Goal: Information Seeking & Learning: Learn about a topic

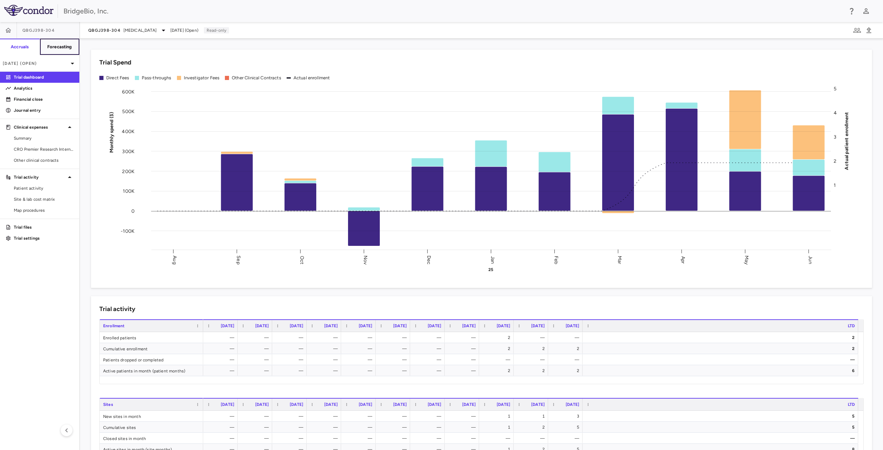
click at [72, 47] on h6 "Forecasting" at bounding box center [59, 47] width 25 height 6
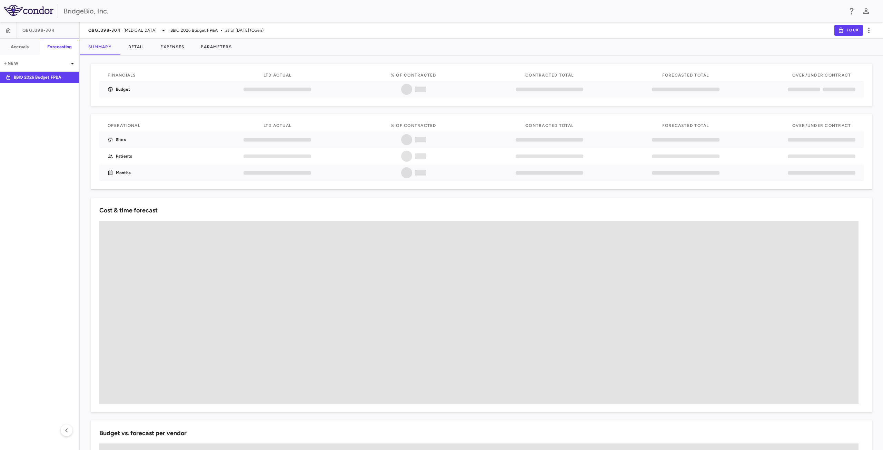
click at [172, 32] on div "QBGJ398-304 [MEDICAL_DATA] BBIO 2026 Budget FP&A • as of [DATE] (Open)" at bounding box center [175, 30] width 175 height 8
click at [164, 31] on icon at bounding box center [163, 30] width 8 height 8
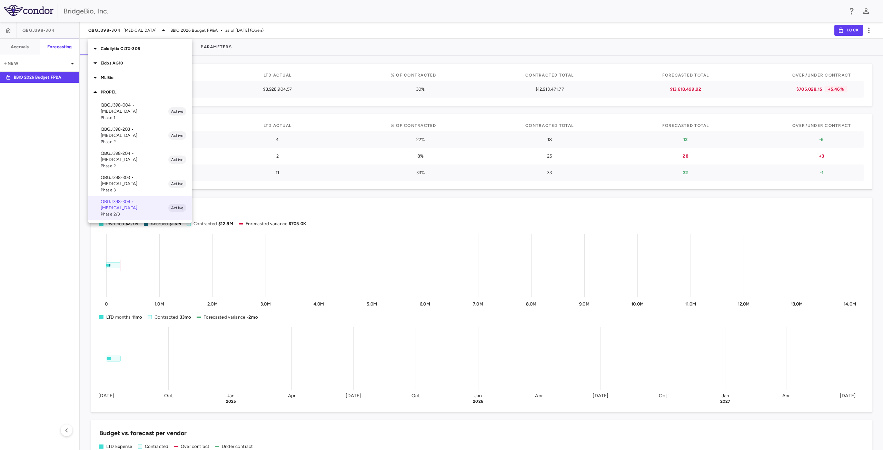
click at [94, 62] on icon at bounding box center [94, 63] width 3 height 2
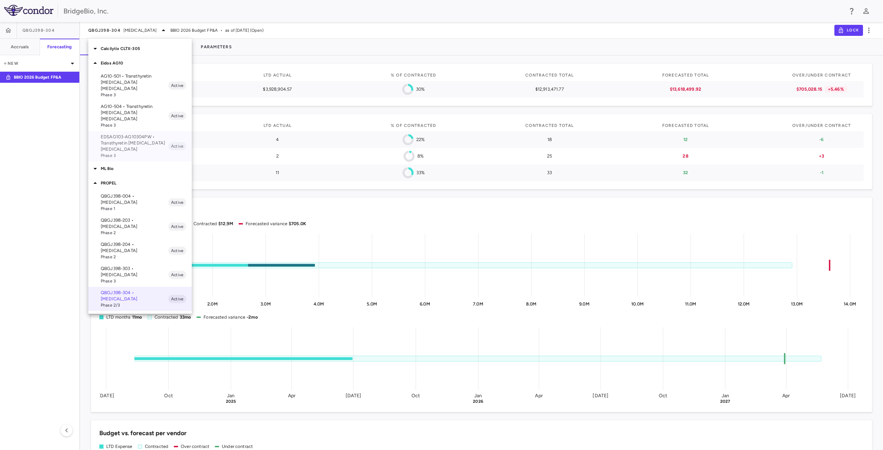
click at [139, 134] on p "EDSAG103-AG10304PW • Transthyretin [MEDICAL_DATA] [MEDICAL_DATA]" at bounding box center [135, 143] width 68 height 19
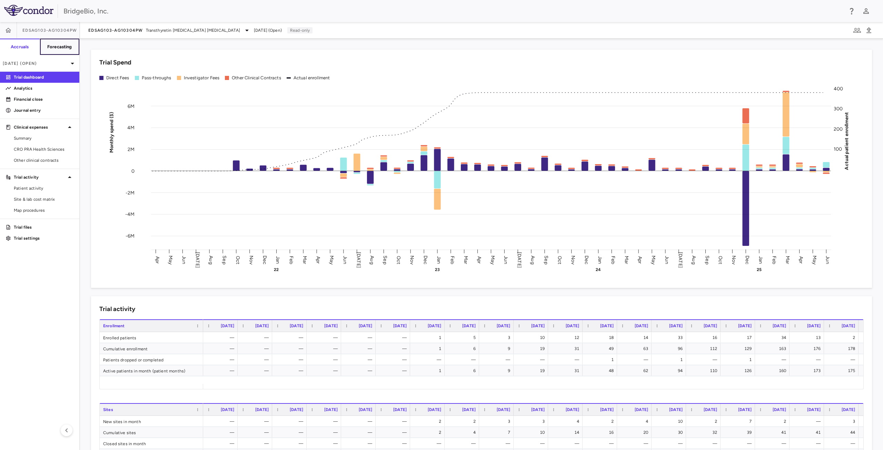
click at [69, 51] on button "Forecasting" at bounding box center [60, 47] width 40 height 17
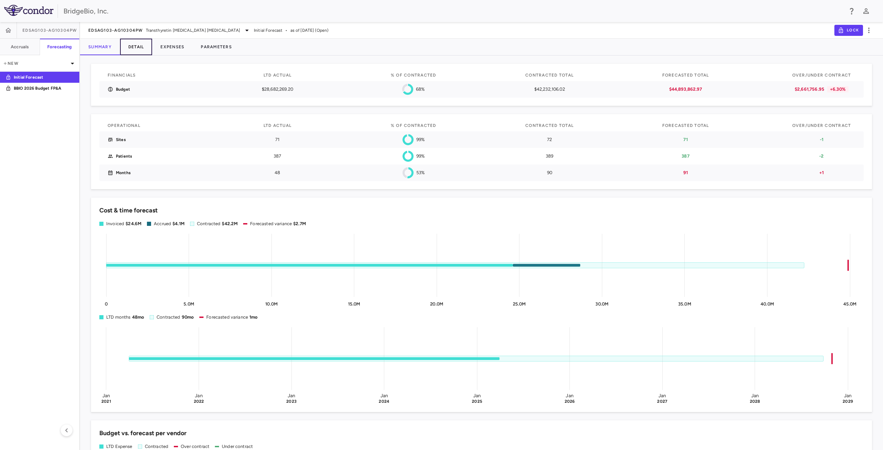
click at [135, 46] on button "Detail" at bounding box center [136, 47] width 32 height 17
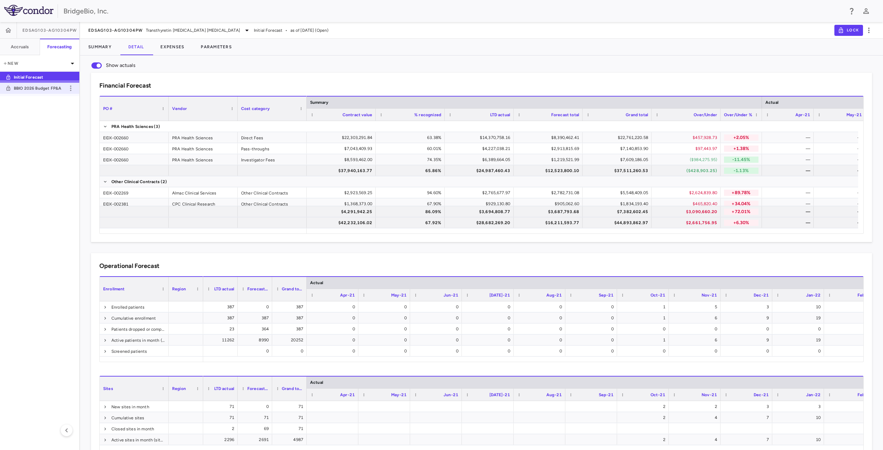
click at [55, 89] on p "BBIO 2026 Budget FP&A" at bounding box center [39, 88] width 51 height 6
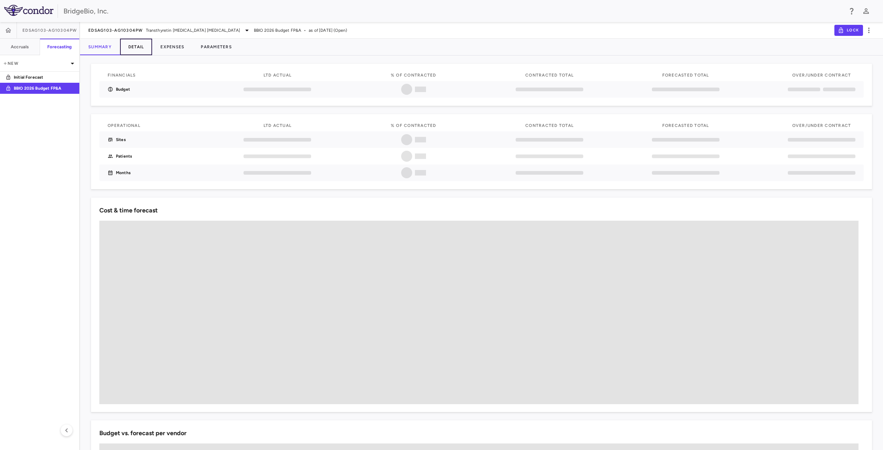
click at [133, 47] on button "Detail" at bounding box center [136, 47] width 32 height 17
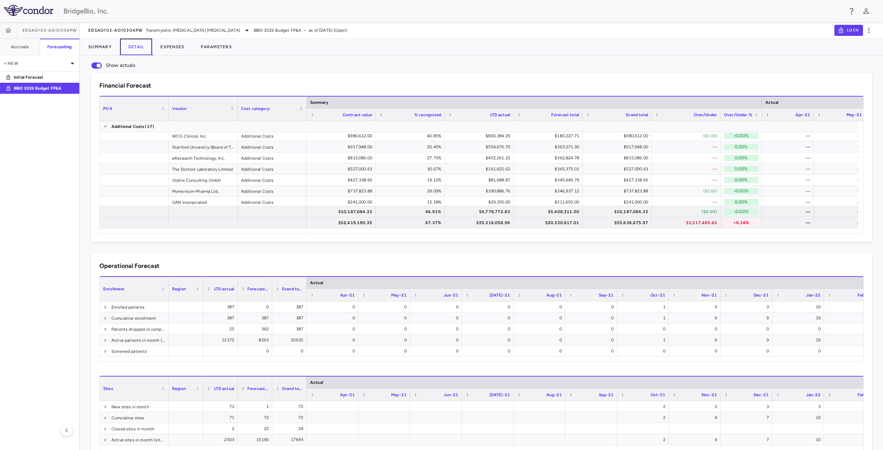
scroll to position [0, 60]
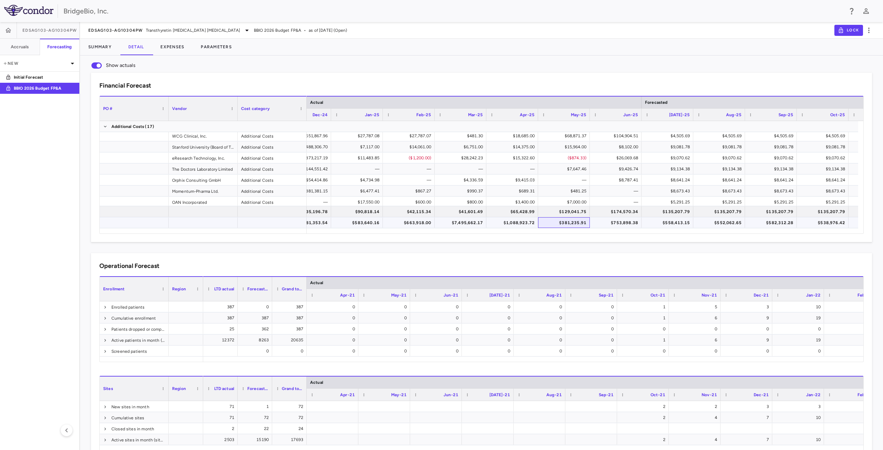
click at [565, 224] on div "$381,235.91" at bounding box center [565, 222] width 42 height 11
click at [512, 223] on div "$1,088,923.72" at bounding box center [513, 222] width 42 height 11
click at [464, 221] on div "$7,495,662.17" at bounding box center [462, 222] width 42 height 11
click at [465, 223] on div "$7,495,662.17" at bounding box center [462, 222] width 42 height 11
click at [519, 223] on div "$1,088,923.72" at bounding box center [513, 222] width 42 height 11
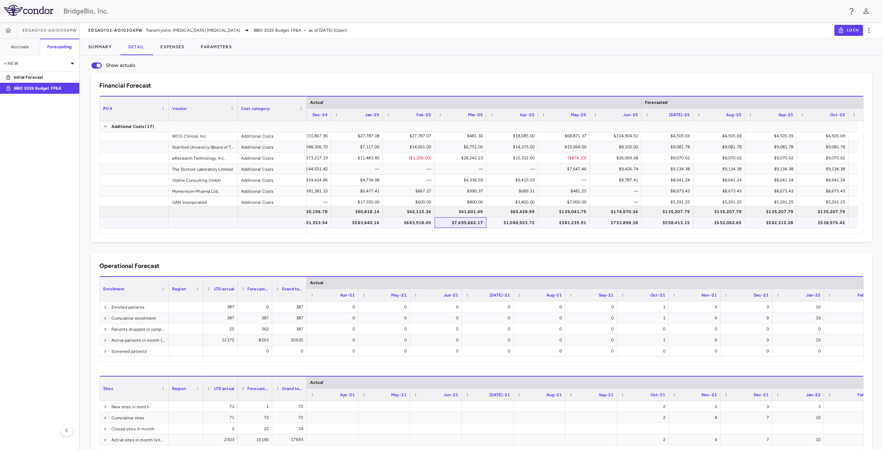
click at [465, 224] on div "$7,495,662.17" at bounding box center [462, 222] width 42 height 11
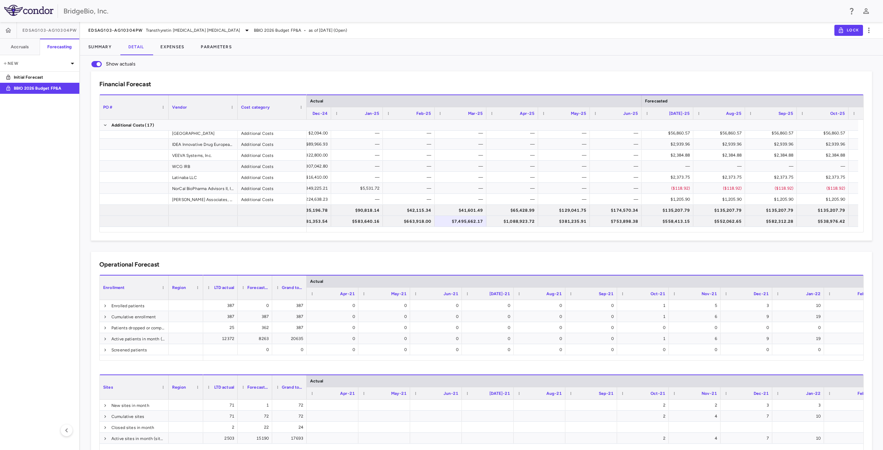
scroll to position [4, 0]
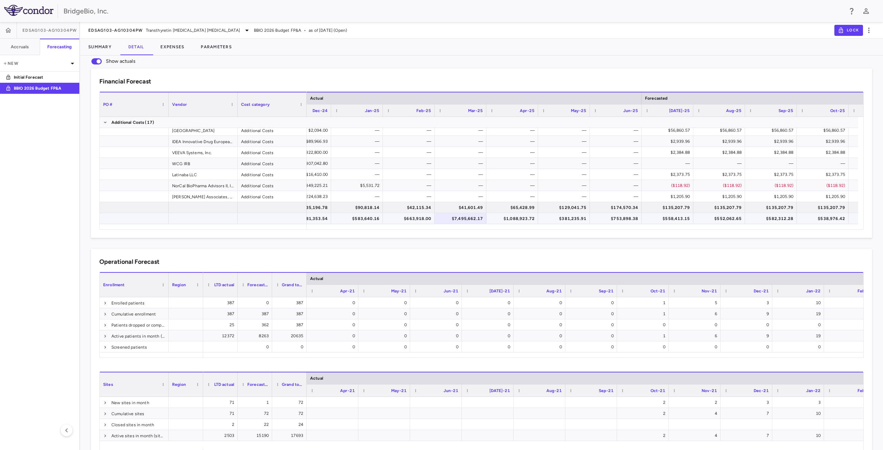
click at [520, 220] on div "$1,088,923.72" at bounding box center [513, 218] width 42 height 11
click at [562, 220] on div "$381,235.91" at bounding box center [565, 218] width 42 height 11
click at [615, 220] on div "$753,898.38" at bounding box center [617, 218] width 42 height 11
drag, startPoint x: 571, startPoint y: 218, endPoint x: 617, endPoint y: 219, distance: 45.5
click at [617, 219] on div "$266,950.42 $3,081,353.54 $583,640.16 $663,918.00 $7,495,662.17 $1,088,923.72 $…" at bounding box center [129, 218] width 5161 height 11
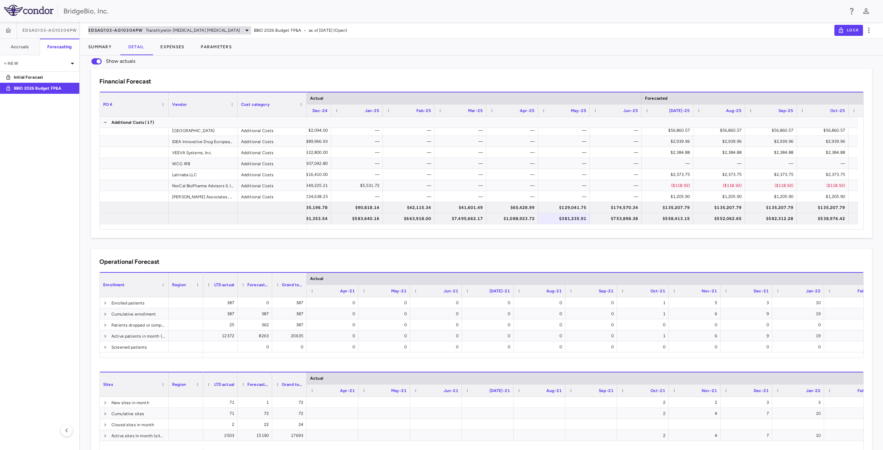
click at [243, 28] on icon at bounding box center [247, 30] width 8 height 8
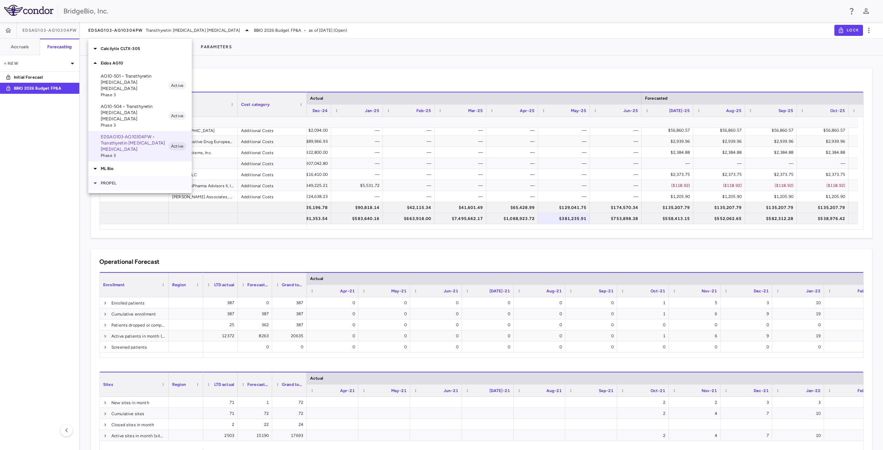
click at [95, 182] on icon at bounding box center [94, 183] width 3 height 2
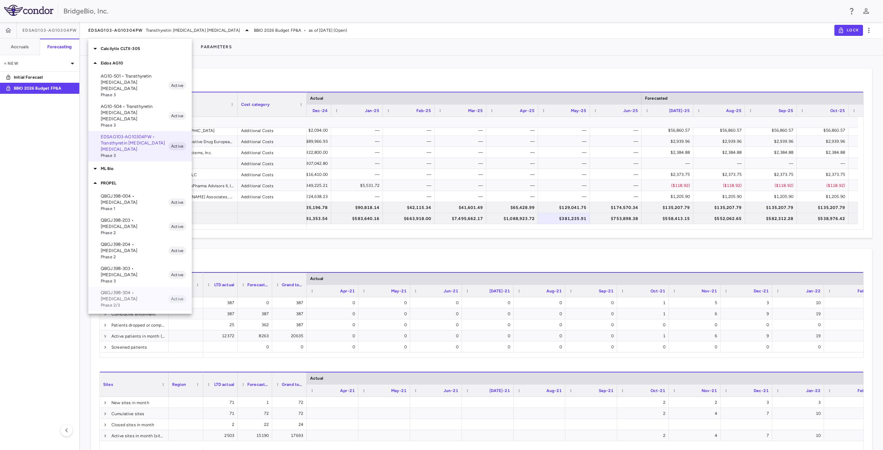
click at [133, 290] on p "QBGJ398-304 • [MEDICAL_DATA]" at bounding box center [135, 296] width 68 height 12
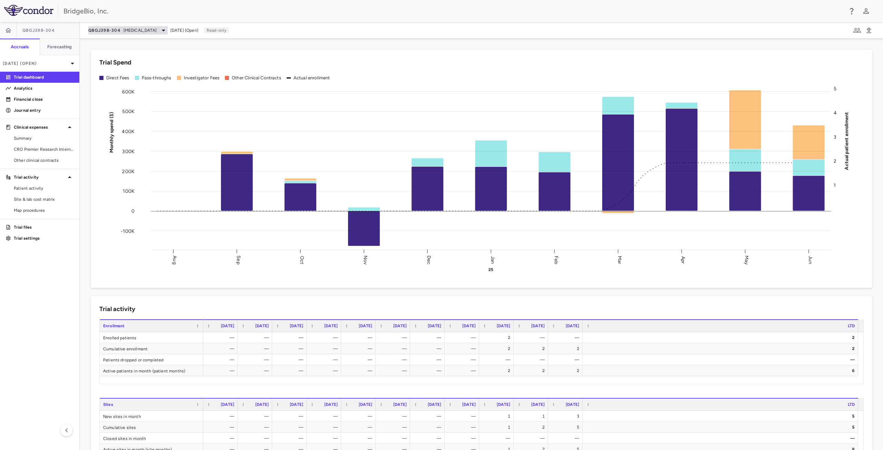
click at [163, 31] on icon at bounding box center [163, 30] width 8 height 8
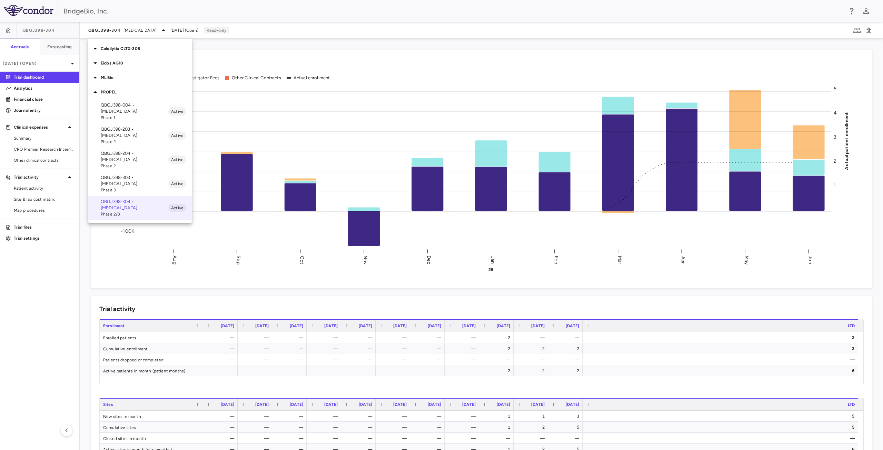
click at [127, 199] on p "QBGJ398-304 • [MEDICAL_DATA]" at bounding box center [135, 205] width 68 height 12
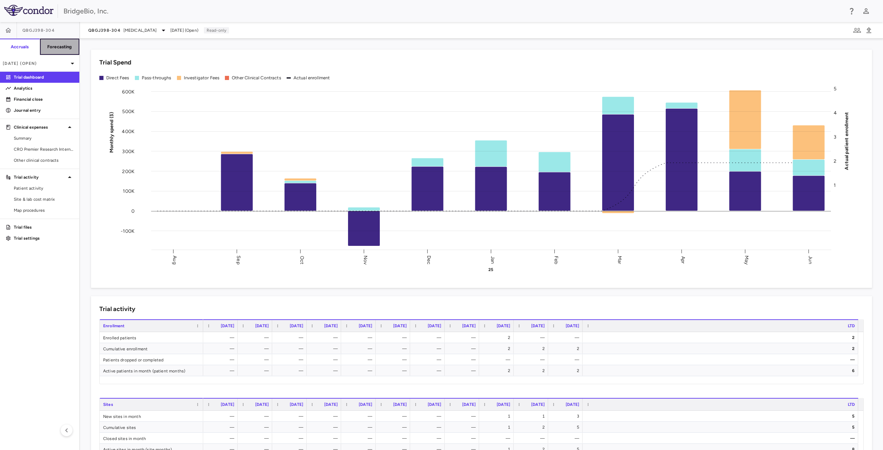
click at [66, 49] on h6 "Forecasting" at bounding box center [59, 47] width 25 height 6
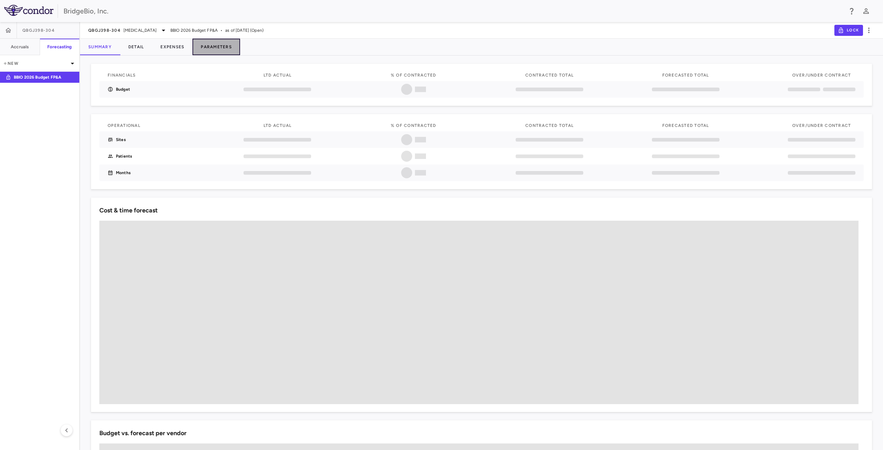
click at [210, 47] on button "Parameters" at bounding box center [216, 47] width 48 height 17
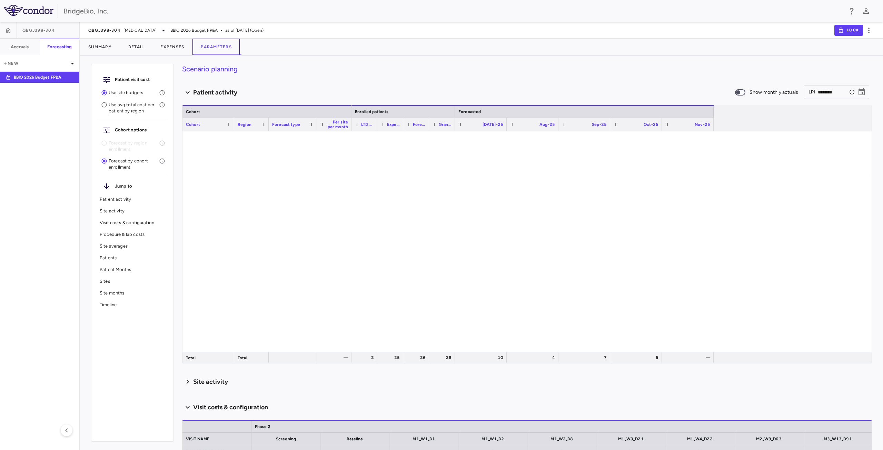
type input "********"
click at [114, 258] on p "Patients" at bounding box center [133, 258] width 66 height 6
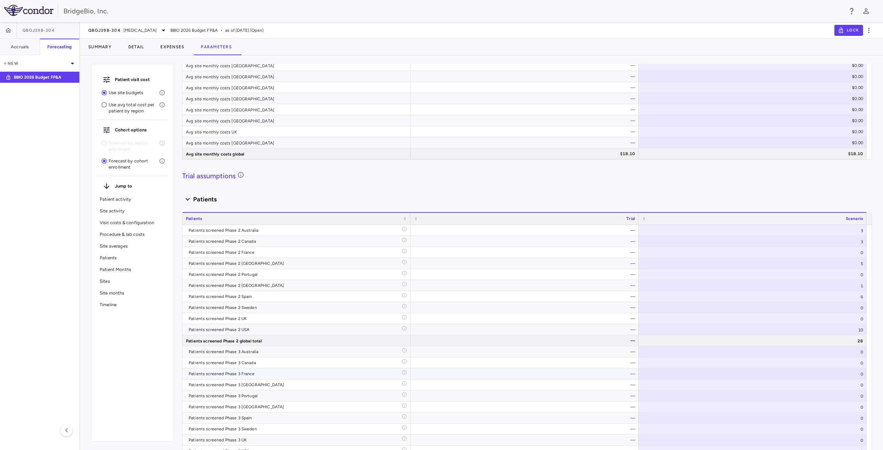
scroll to position [1799, 0]
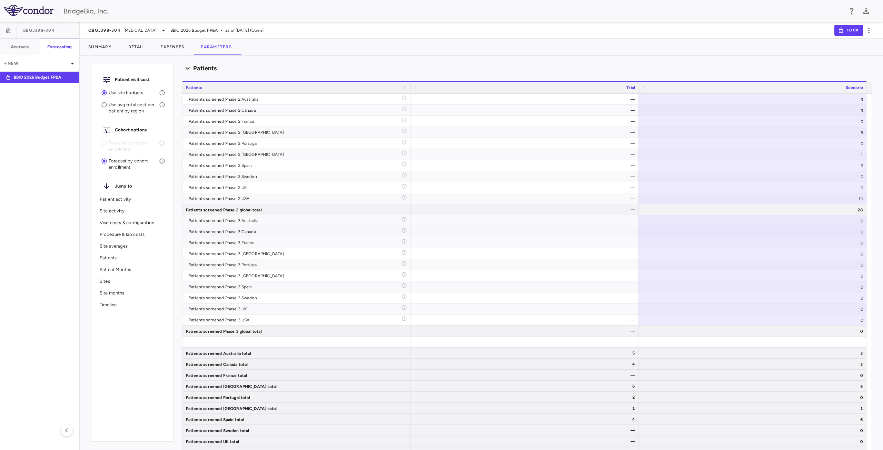
click at [319, 223] on div "Patients screened Phase 3 Australia" at bounding box center [295, 220] width 213 height 11
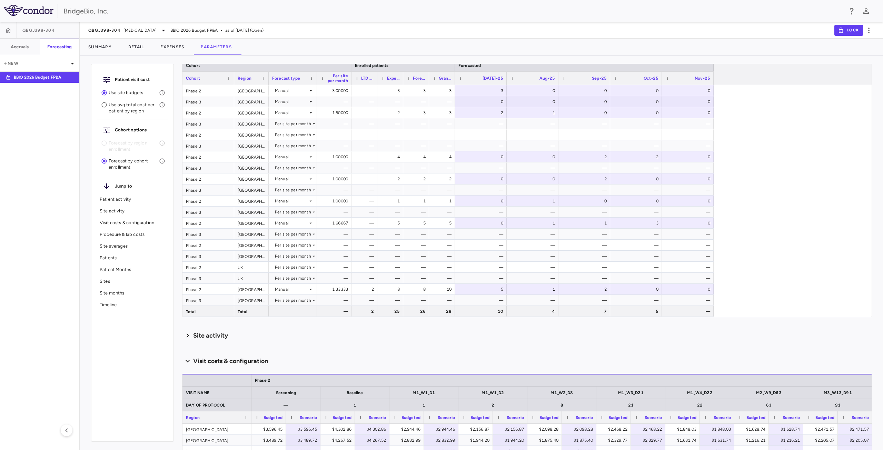
scroll to position [0, 0]
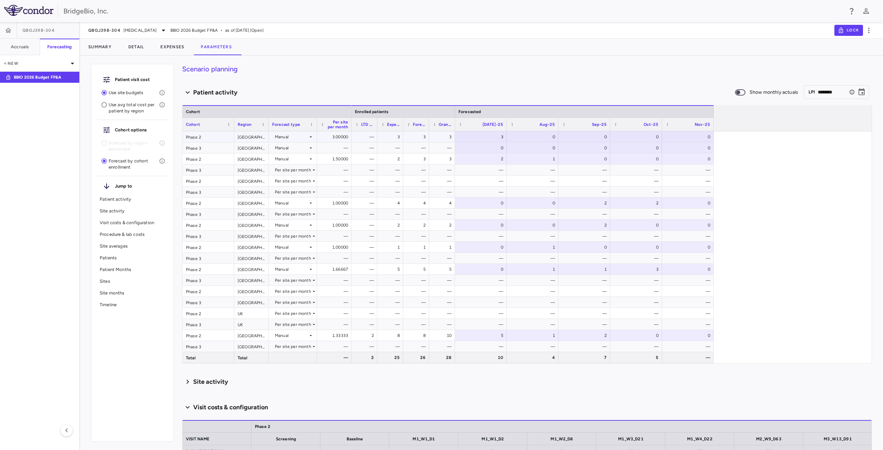
click at [307, 137] on div "Manual" at bounding box center [291, 136] width 33 height 11
click at [311, 138] on div at bounding box center [441, 225] width 883 height 450
click at [311, 138] on icon at bounding box center [311, 137] width 6 height 6
click at [311, 138] on div at bounding box center [441, 225] width 883 height 450
click at [482, 109] on div "Forecasted" at bounding box center [584, 112] width 252 height 8
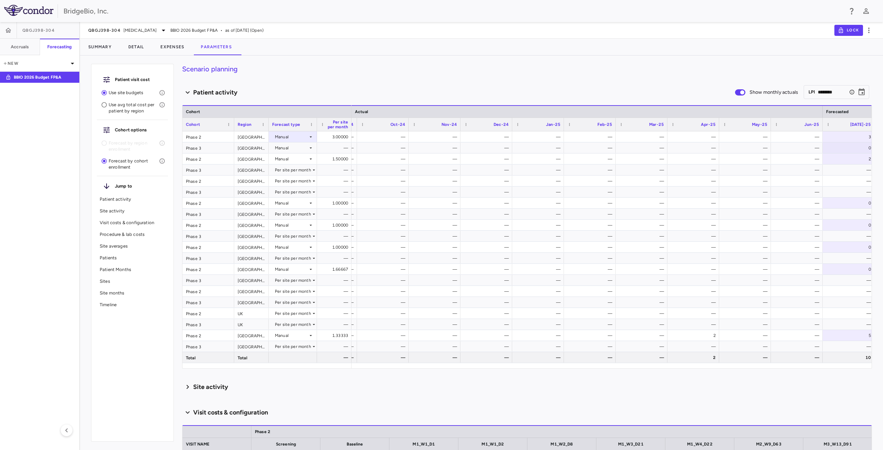
scroll to position [0, 240]
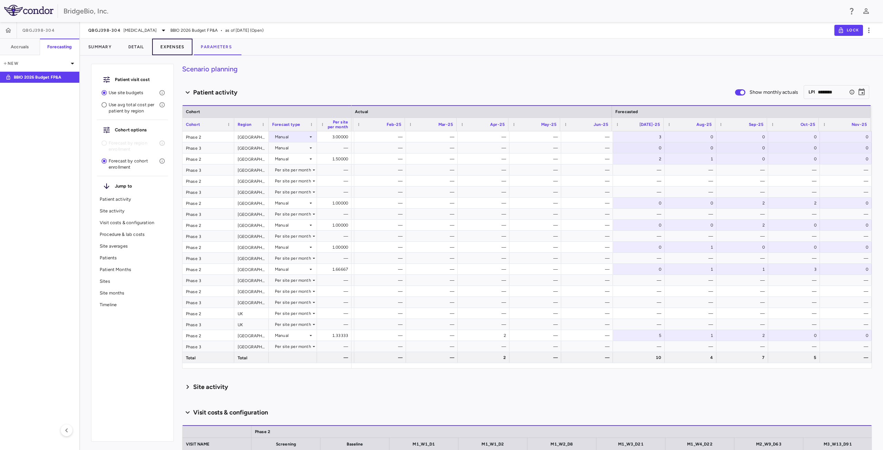
click at [170, 46] on button "Expenses" at bounding box center [172, 47] width 40 height 17
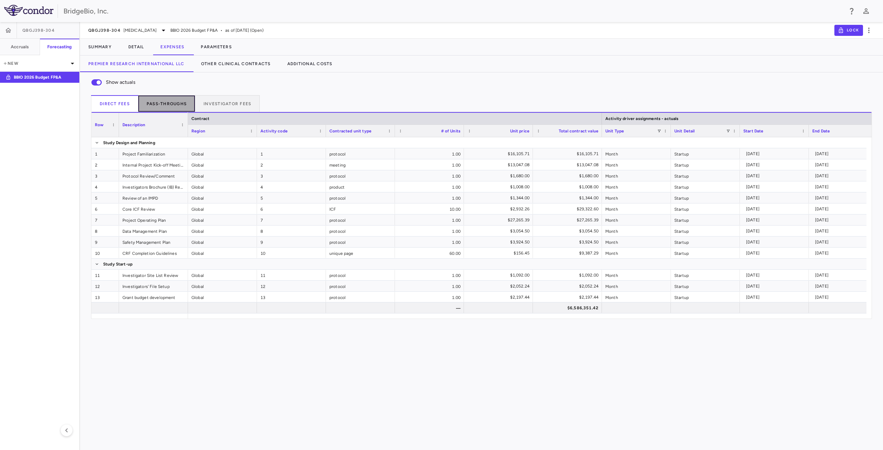
click at [174, 106] on button "Pass-throughs" at bounding box center [166, 103] width 57 height 17
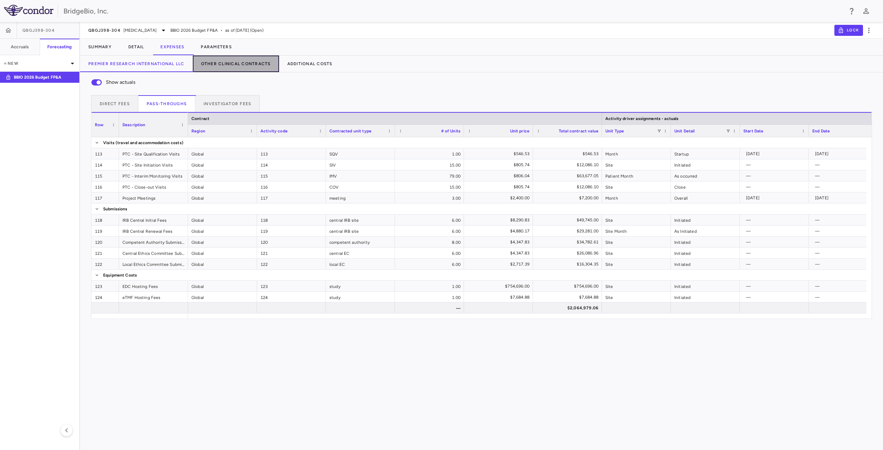
click at [230, 66] on button "Other Clinical Contracts" at bounding box center [236, 64] width 86 height 17
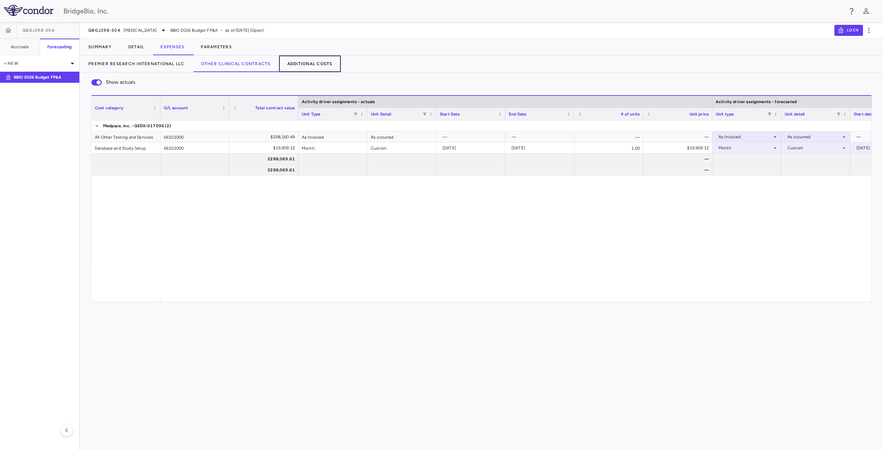
click at [307, 63] on button "Additional Costs" at bounding box center [310, 64] width 62 height 17
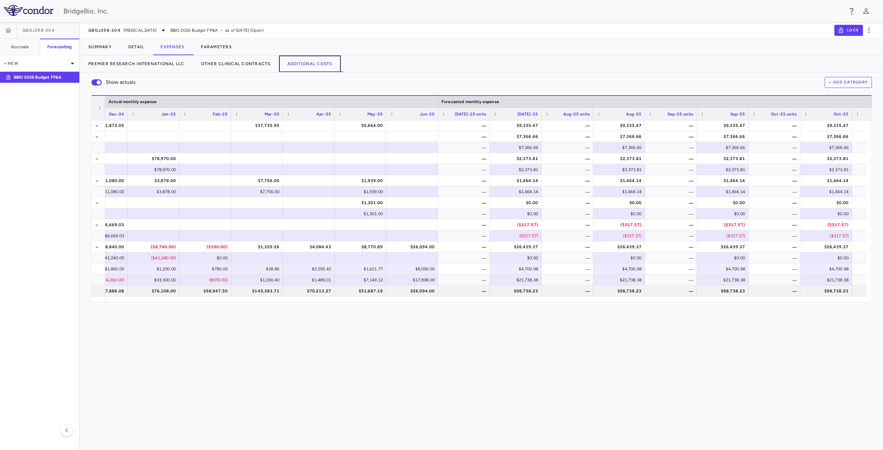
scroll to position [0, 1230]
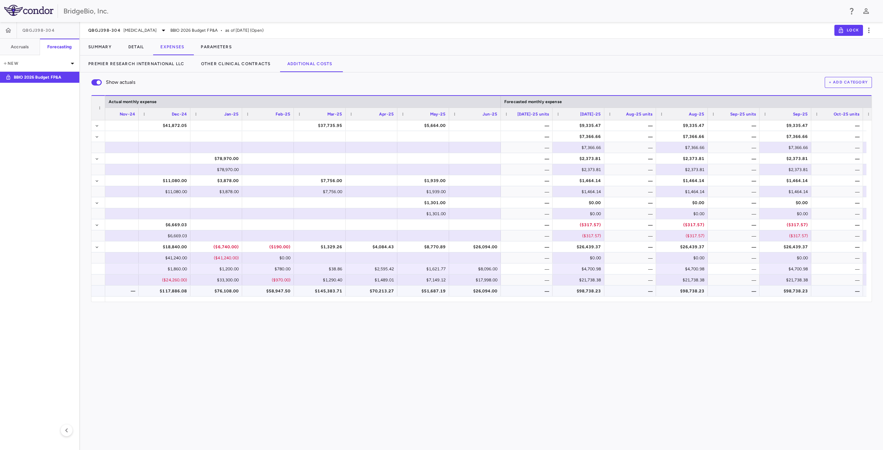
click at [578, 291] on div "$98,738.23" at bounding box center [579, 290] width 42 height 11
click at [589, 244] on div "$26,439.37" at bounding box center [579, 246] width 42 height 11
click at [585, 127] on div "$9,335.47" at bounding box center [579, 125] width 42 height 11
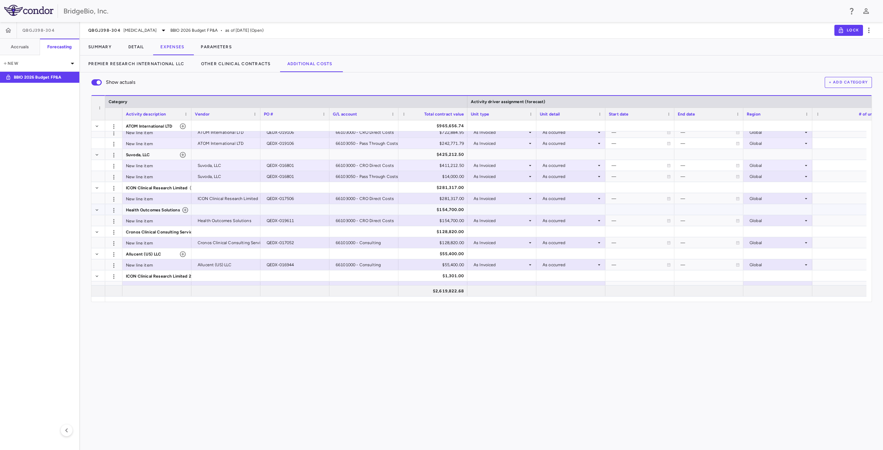
scroll to position [0, 0]
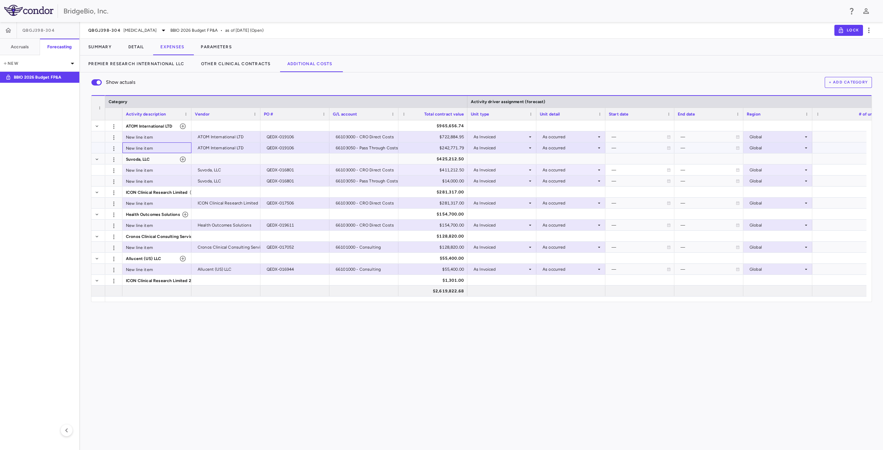
click at [153, 149] on div "New line item" at bounding box center [156, 147] width 69 height 11
click at [498, 127] on div at bounding box center [502, 126] width 62 height 10
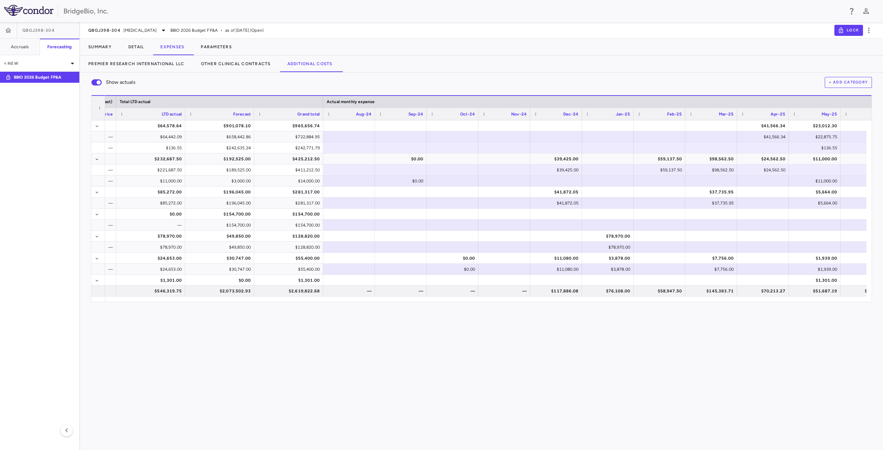
scroll to position [0, 1134]
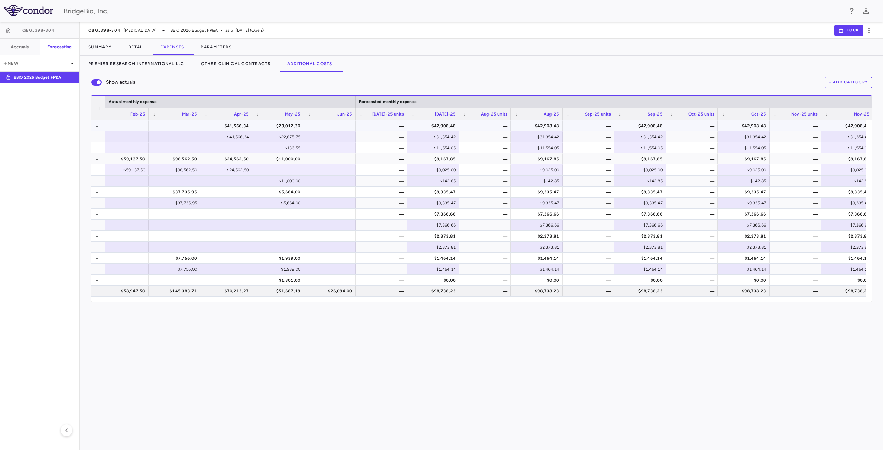
click at [432, 125] on div "$42,908.48" at bounding box center [434, 125] width 42 height 11
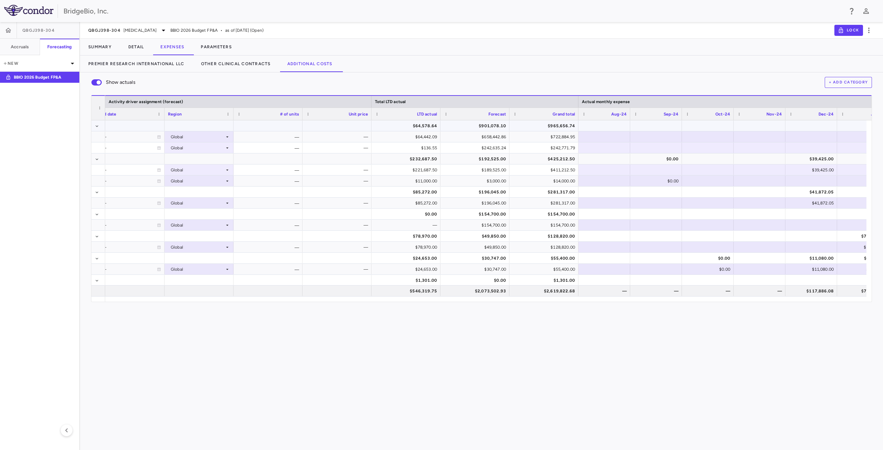
click at [481, 125] on div "$901,078.10" at bounding box center [475, 125] width 59 height 11
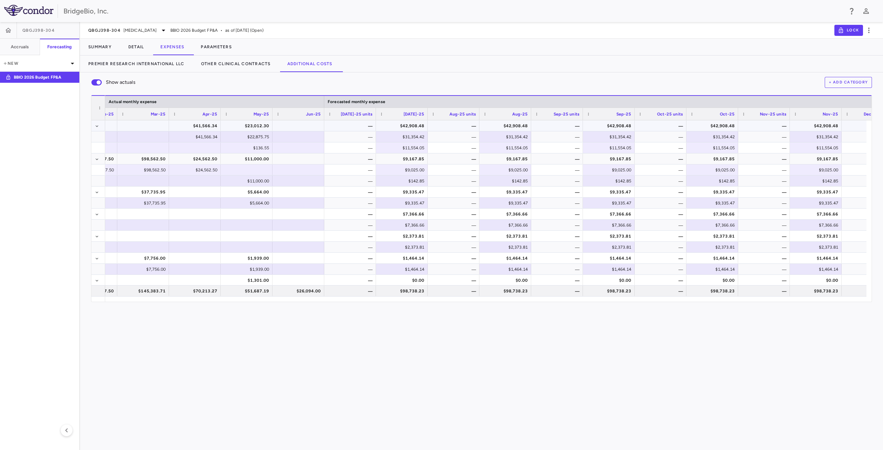
click at [414, 128] on div "$42,908.48" at bounding box center [403, 125] width 42 height 11
drag, startPoint x: 417, startPoint y: 126, endPoint x: 511, endPoint y: 128, distance: 93.4
click at [511, 128] on div "$41,566.34 $23,012.30 — $42,908.48 — $42,908.48 — $42,908.48 — $42,908.48 — $42…" at bounding box center [600, 125] width 3792 height 11
drag, startPoint x: 509, startPoint y: 124, endPoint x: 394, endPoint y: 123, distance: 114.8
click at [394, 123] on div "$41,566.34 $23,012.30 — $42,908.48 — $42,908.48 — $42,908.48 — $42,908.48 — $42…" at bounding box center [600, 125] width 3792 height 11
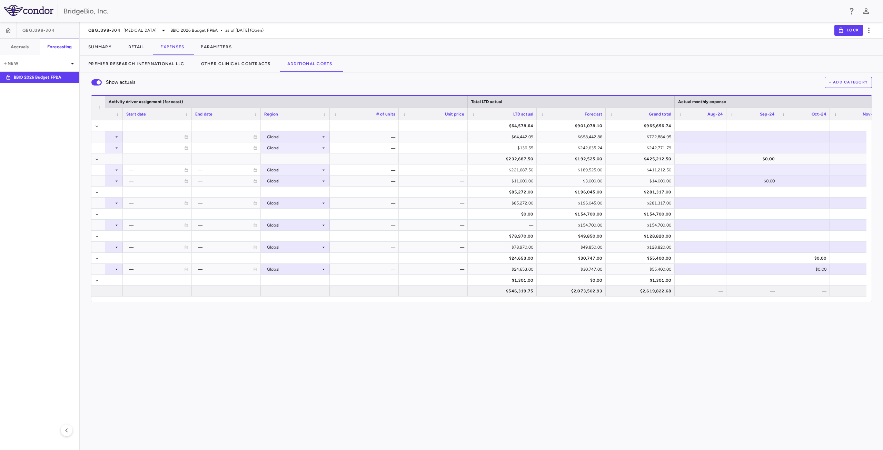
scroll to position [0, 110]
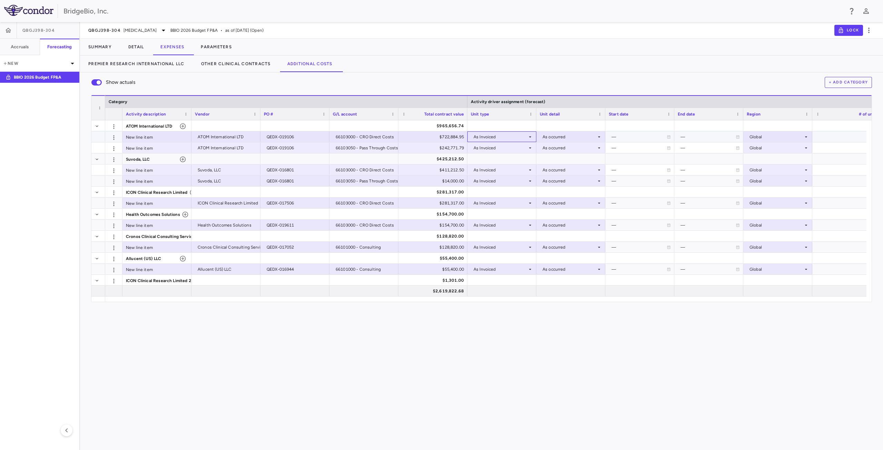
click at [527, 140] on div "As Invoiced" at bounding box center [502, 137] width 62 height 10
click at [296, 326] on div at bounding box center [441, 225] width 883 height 450
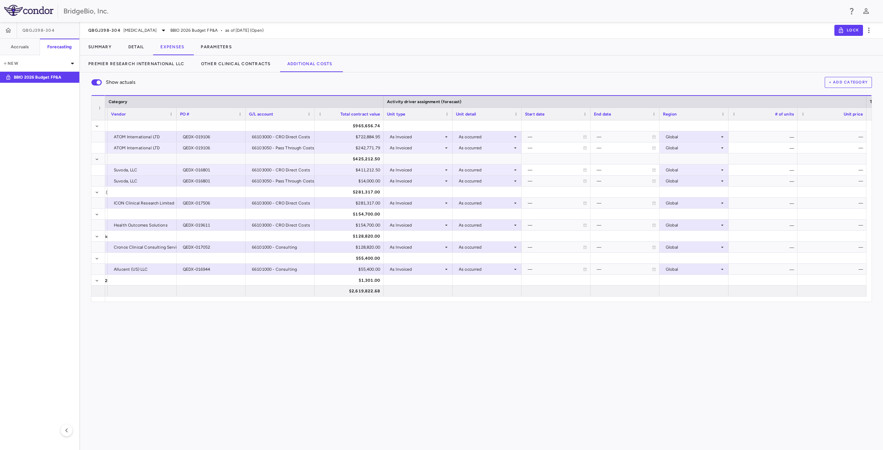
scroll to position [0, 384]
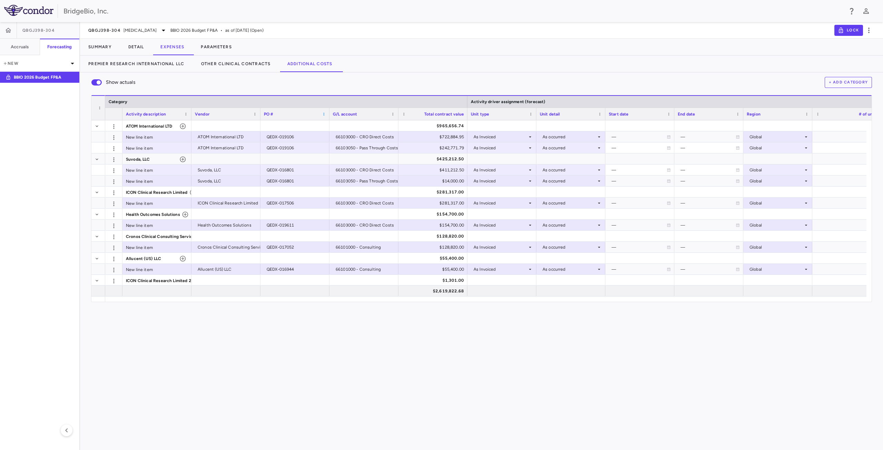
click at [323, 115] on span at bounding box center [324, 114] width 4 height 4
click at [401, 114] on div "Total contract value" at bounding box center [432, 114] width 69 height 12
click at [404, 114] on span at bounding box center [404, 114] width 4 height 4
click at [461, 149] on span "Pin Column" at bounding box center [437, 149] width 56 height 10
click at [487, 162] on span "Pin Left" at bounding box center [493, 161] width 26 height 10
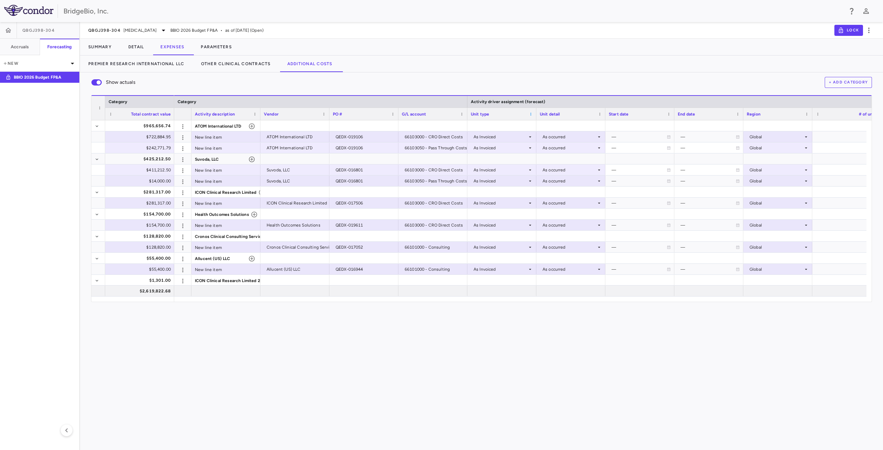
click at [530, 114] on span at bounding box center [530, 114] width 4 height 4
click at [607, 153] on span "SubMenu" at bounding box center [605, 151] width 4 height 4
click at [111, 111] on div "Total contract value" at bounding box center [140, 114] width 62 height 12
click at [111, 112] on span at bounding box center [111, 114] width 4 height 4
click at [168, 149] on span "Pin Column" at bounding box center [144, 149] width 56 height 10
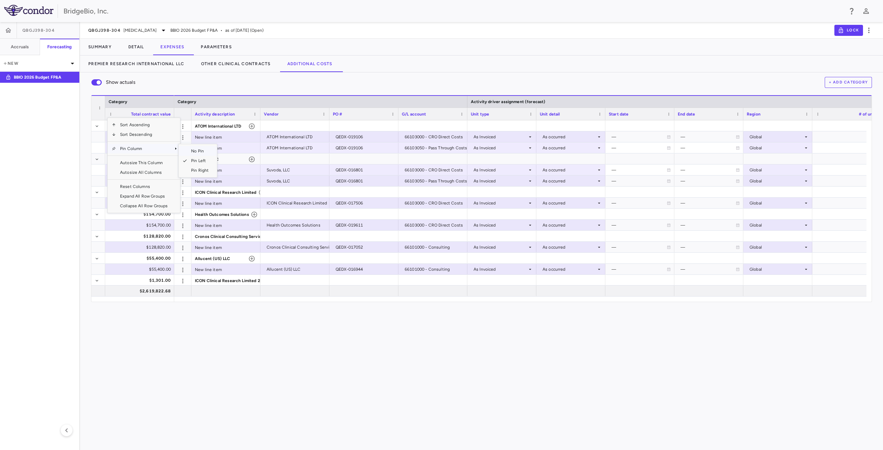
click at [188, 150] on span "No Pin" at bounding box center [200, 151] width 26 height 10
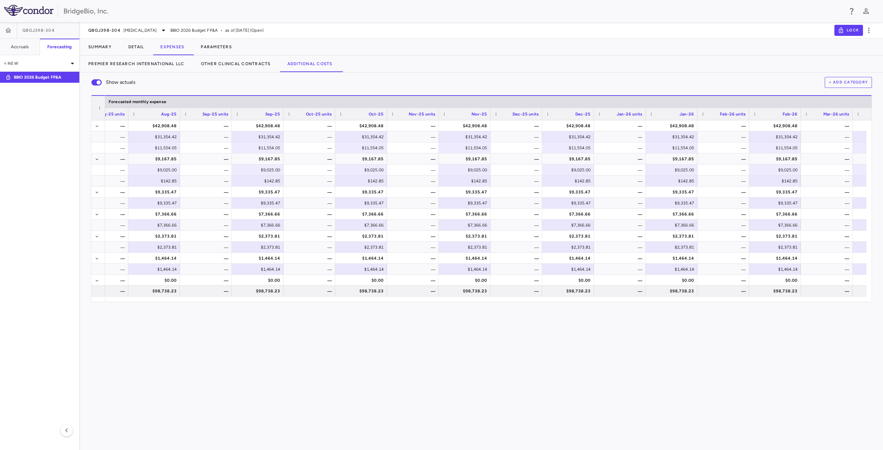
drag, startPoint x: 591, startPoint y: 307, endPoint x: 570, endPoint y: 304, distance: 20.6
click at [570, 304] on div "Show actuals + Add Category Press ENTER to sort. Press ALT DOWN to open column …" at bounding box center [481, 260] width 803 height 377
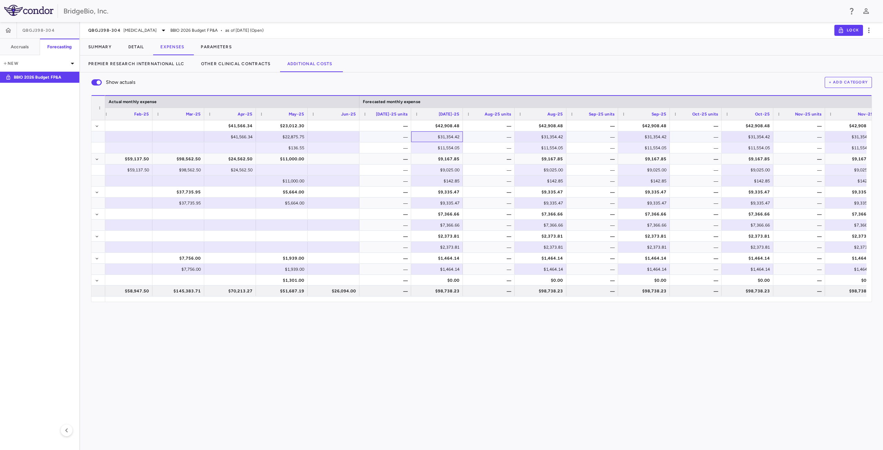
click at [454, 141] on div "$31,354.42" at bounding box center [438, 136] width 42 height 11
click at [548, 371] on div "Show actuals + Add Category Press ENTER to sort. Press ALT DOWN to open column …" at bounding box center [481, 260] width 803 height 377
click at [590, 359] on div "Show actuals + Add Category Press ENTER to sort. Press ALT DOWN to open column …" at bounding box center [481, 260] width 803 height 377
click at [549, 341] on div "Show actuals + Add Category Press ENTER to sort. Press ALT DOWN to open column …" at bounding box center [481, 260] width 803 height 377
click at [509, 198] on span "Export" at bounding box center [496, 197] width 58 height 10
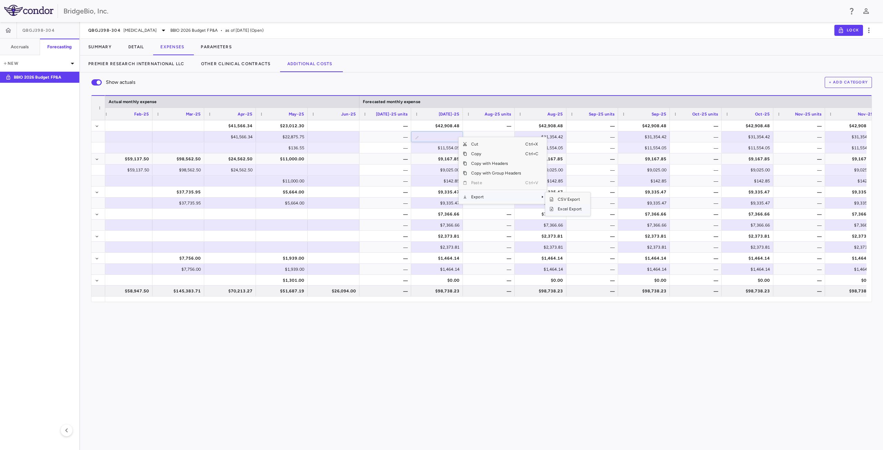
click at [570, 211] on span "Excel Export" at bounding box center [569, 209] width 32 height 10
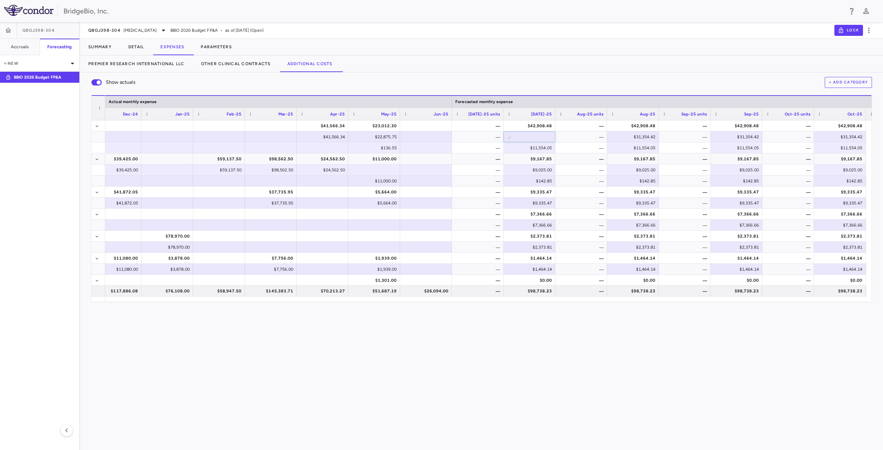
scroll to position [0, 1260]
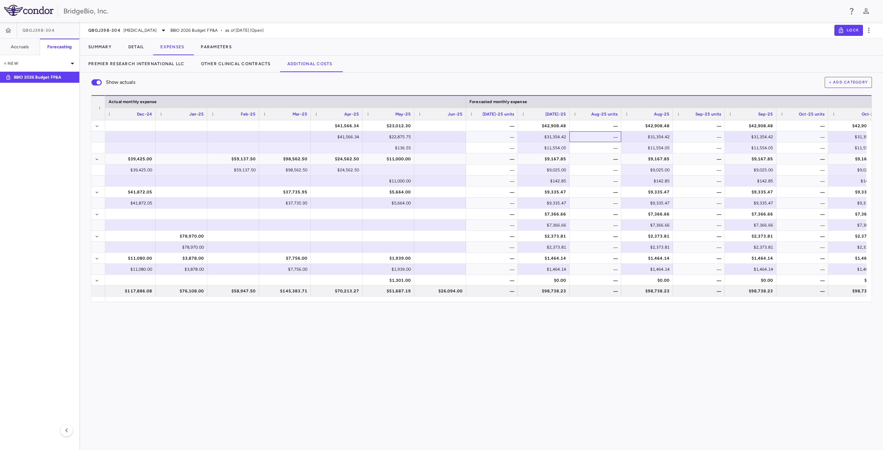
click at [591, 133] on div "—" at bounding box center [595, 136] width 52 height 11
click at [532, 135] on div "$31,354.42" at bounding box center [545, 136] width 42 height 11
click at [580, 137] on div "—" at bounding box center [595, 136] width 52 height 11
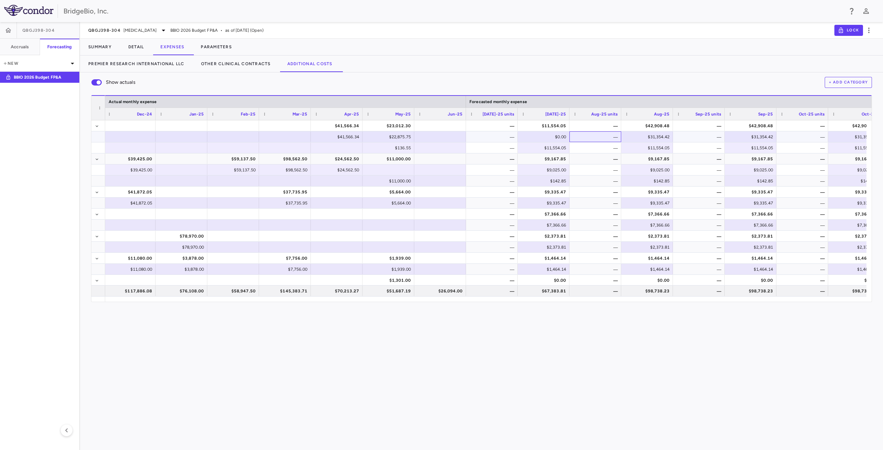
click at [580, 136] on div "—" at bounding box center [595, 136] width 52 height 11
click at [688, 77] on div "Show actuals + Add Category" at bounding box center [481, 82] width 781 height 14
click at [575, 135] on div "—" at bounding box center [595, 136] width 52 height 11
click at [657, 135] on div "$31,354.42" at bounding box center [648, 136] width 42 height 11
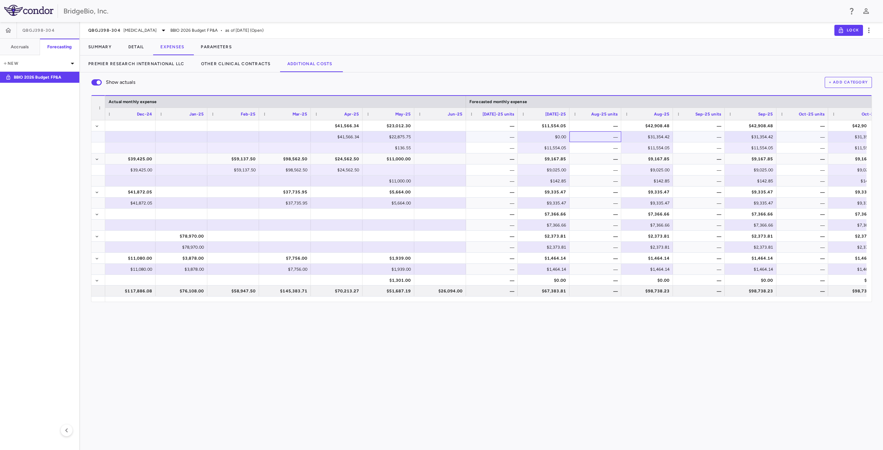
click at [584, 138] on div "—" at bounding box center [595, 136] width 52 height 11
click at [553, 171] on div "$200,000.00" at bounding box center [545, 169] width 42 height 11
click at [580, 167] on div "—" at bounding box center [595, 169] width 52 height 11
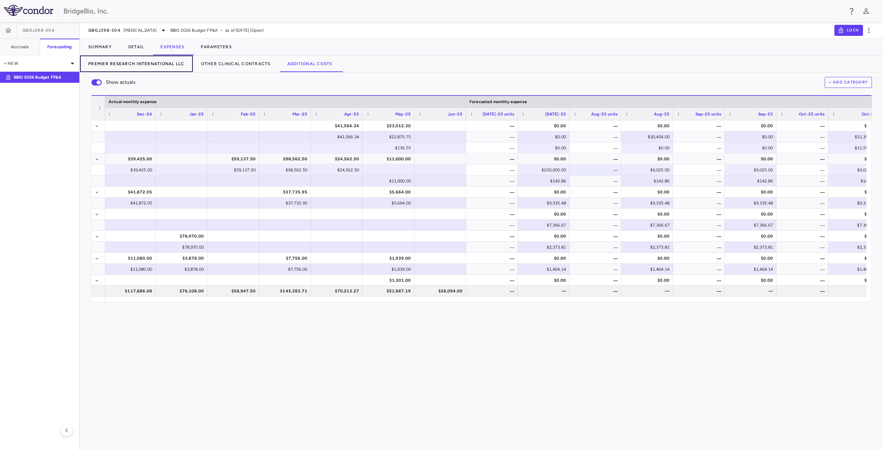
click at [160, 63] on button "Premier Research International LLC" at bounding box center [136, 64] width 113 height 17
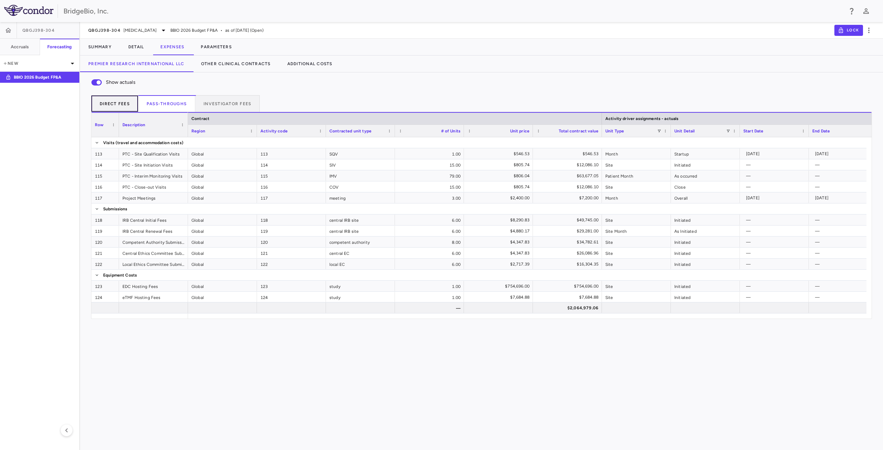
click at [122, 106] on button "Direct Fees" at bounding box center [114, 103] width 47 height 17
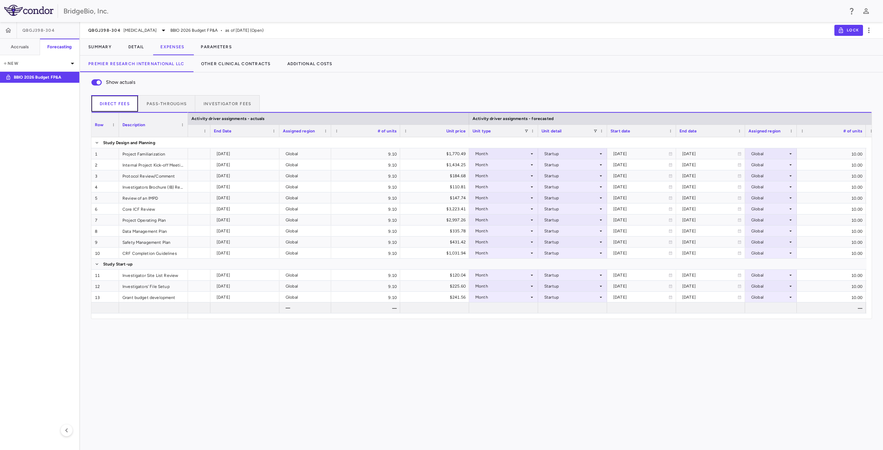
scroll to position [0, 769]
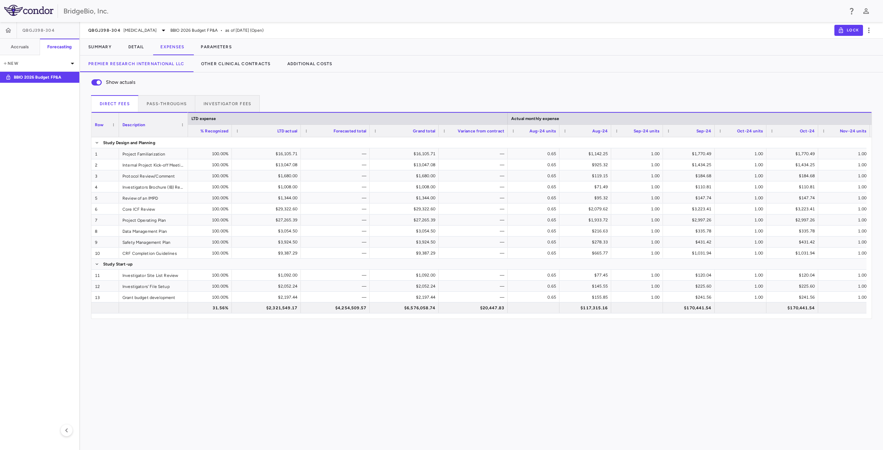
drag, startPoint x: 406, startPoint y: 319, endPoint x: 428, endPoint y: 322, distance: 21.9
click at [428, 322] on div "Show actuals Direct Fees Pass-throughs Investigator Fees Service Category Drag …" at bounding box center [481, 260] width 803 height 377
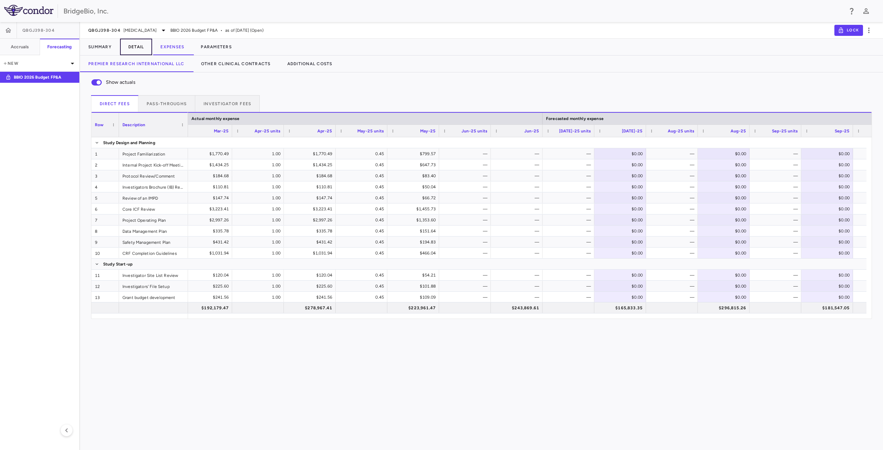
click at [137, 49] on button "Detail" at bounding box center [136, 47] width 32 height 17
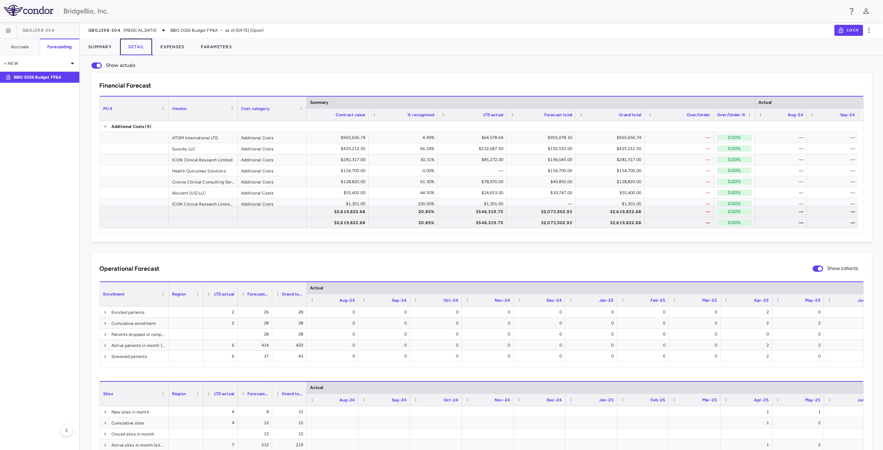
scroll to position [0, 34]
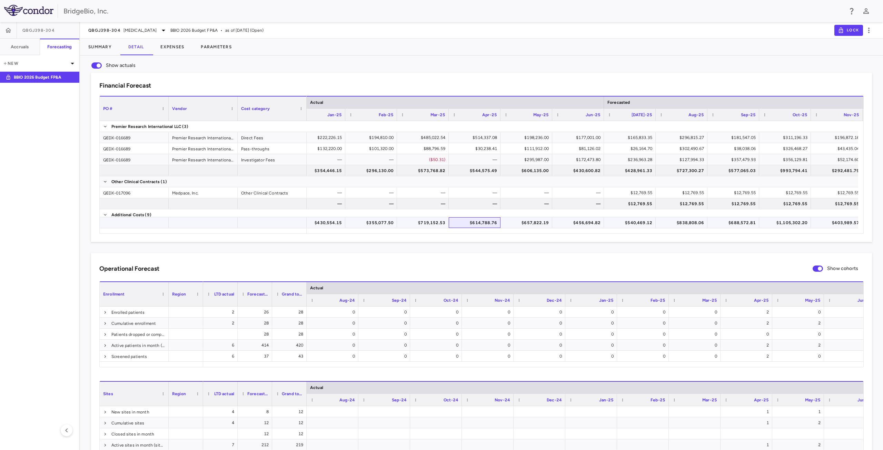
click at [484, 224] on div "$614,788.76" at bounding box center [476, 222] width 42 height 11
click at [481, 138] on div "$514,337.08" at bounding box center [476, 137] width 42 height 11
click at [533, 140] on div "$198,236.00" at bounding box center [527, 137] width 42 height 11
click at [530, 150] on div "$111,912.00" at bounding box center [527, 148] width 42 height 11
click at [520, 222] on div "$657,822.19" at bounding box center [527, 222] width 42 height 11
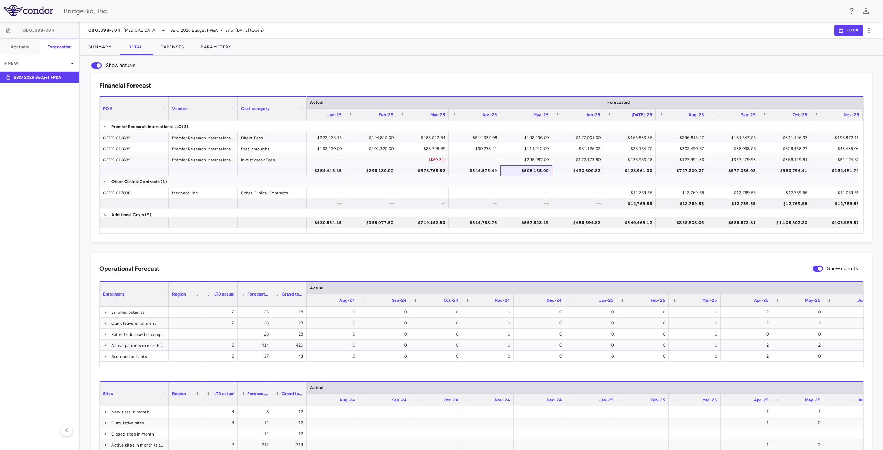
click at [528, 171] on div "$606,135.00" at bounding box center [527, 170] width 42 height 11
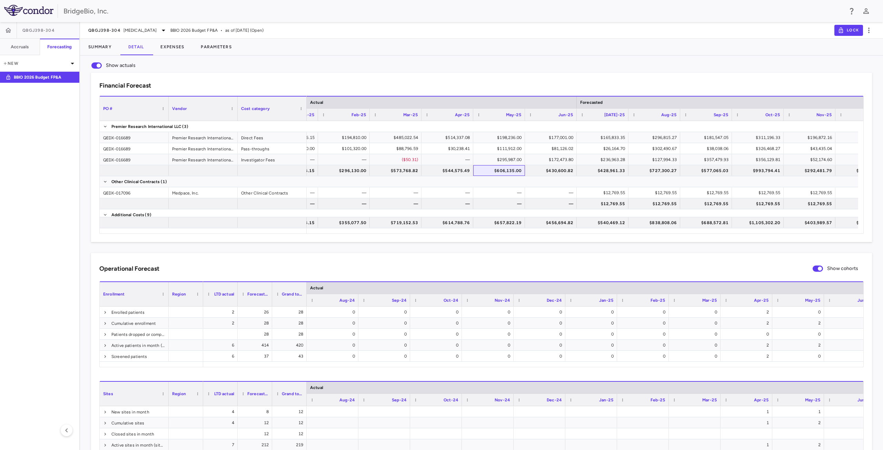
scroll to position [0, 769]
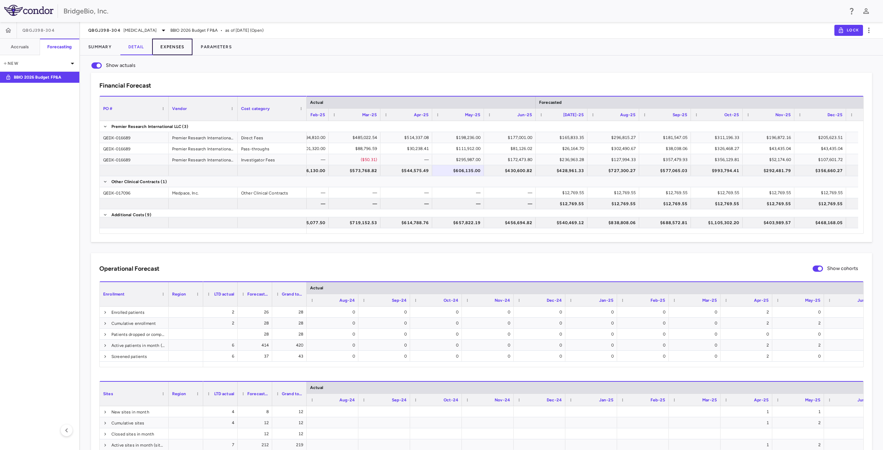
click at [173, 49] on button "Expenses" at bounding box center [172, 47] width 40 height 17
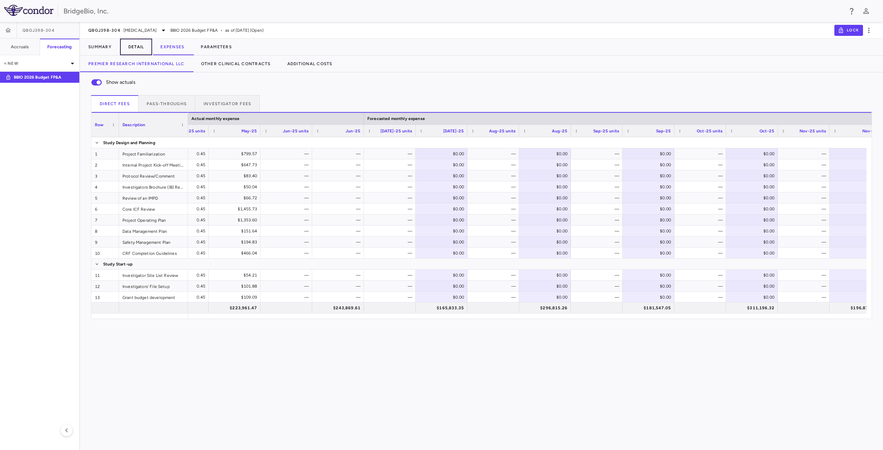
click at [130, 47] on button "Detail" at bounding box center [136, 47] width 32 height 17
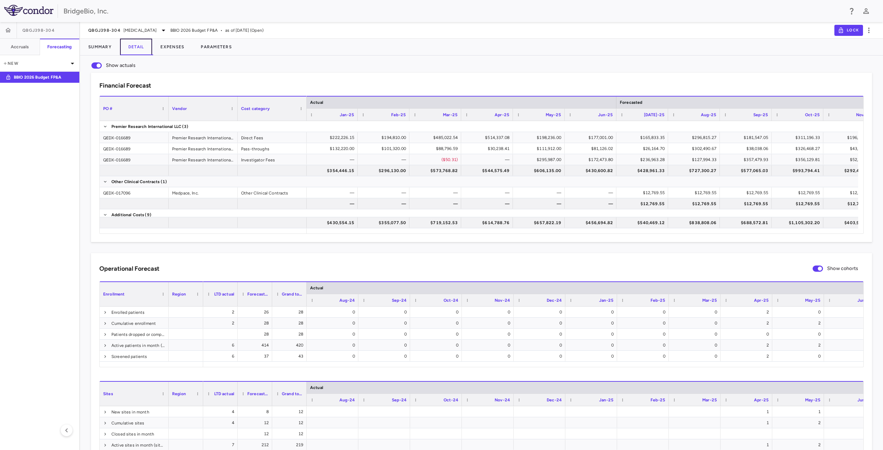
scroll to position [0, 860]
click at [499, 171] on div "$428,961.33" at bounding box center [491, 170] width 42 height 11
click at [550, 171] on div "$727,300.27" at bounding box center [542, 170] width 42 height 11
click at [540, 175] on div "$727,300.27" at bounding box center [542, 170] width 42 height 11
drag, startPoint x: 488, startPoint y: 171, endPoint x: 543, endPoint y: 170, distance: 55.5
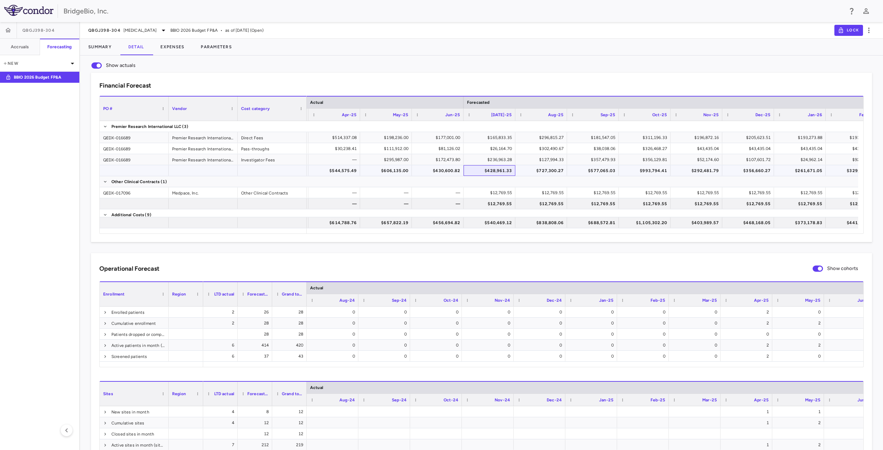
click at [543, 170] on div "$296,130.00 $573,768.82 $544,575.49 $606,135.00 $430,600.82 $428,961.33 $727,30…" at bounding box center [494, 170] width 2110 height 11
click at [538, 171] on div "$727,300.27" at bounding box center [542, 170] width 42 height 11
drag, startPoint x: 538, startPoint y: 171, endPoint x: 499, endPoint y: 172, distance: 39.7
click at [499, 172] on div "$296,130.00 $573,768.82 $544,575.49 $606,135.00 $430,600.82 $428,961.33 $727,30…" at bounding box center [494, 170] width 2110 height 11
click at [500, 172] on div "$428,961.33" at bounding box center [491, 170] width 42 height 11
